Goal: Information Seeking & Learning: Learn about a topic

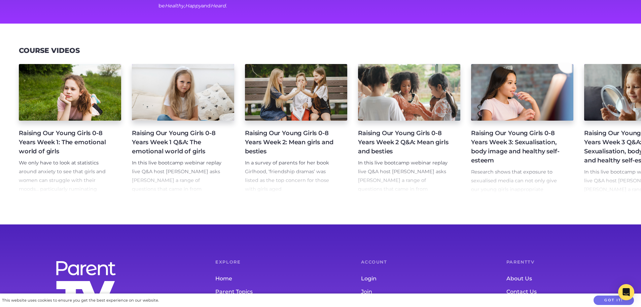
drag, startPoint x: 245, startPoint y: 219, endPoint x: 56, endPoint y: 173, distance: 194.7
click at [56, 173] on p "We only have to look at statistics around anxiety to see that girls and women c…" at bounding box center [65, 198] width 92 height 78
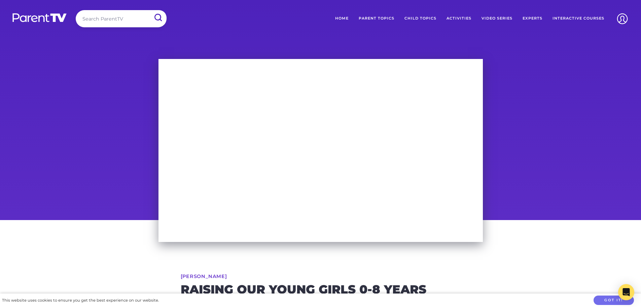
click at [575, 18] on link "Interactive Courses" at bounding box center [579, 18] width 62 height 17
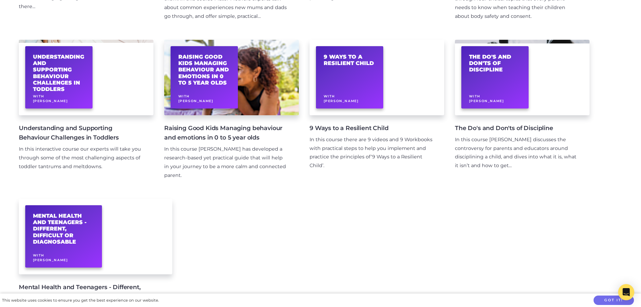
scroll to position [269, 0]
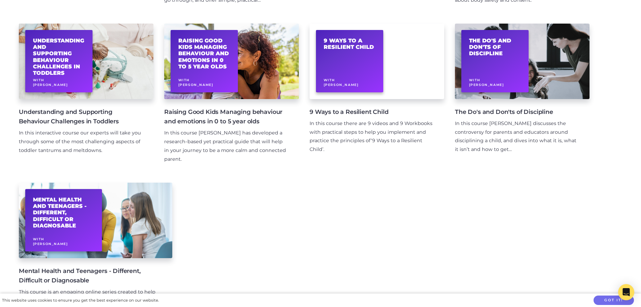
click at [522, 124] on div "In this course Dr Justin Coulson discusses the controversy for parents and educ…" at bounding box center [517, 136] width 124 height 35
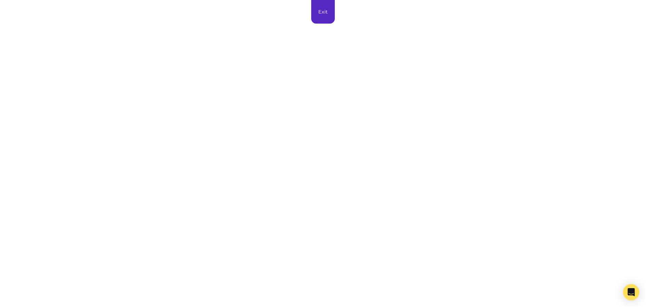
click at [319, 10] on link "Exit" at bounding box center [323, 12] width 24 height 24
